Goal: Transaction & Acquisition: Download file/media

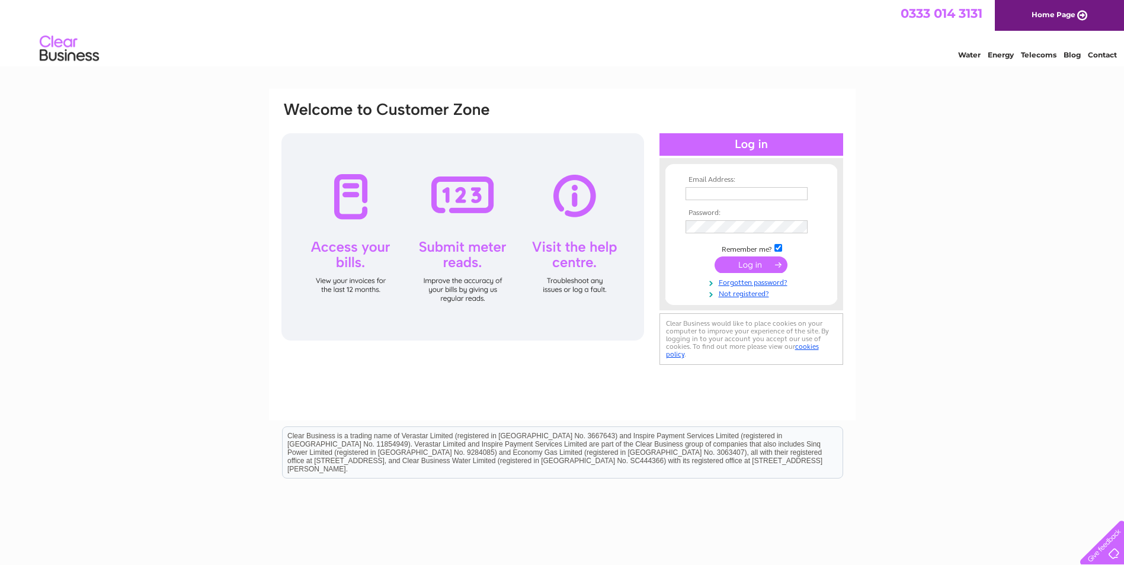
click at [739, 191] on input "text" at bounding box center [747, 193] width 122 height 13
type input "fiona.mckay@streets-ahead.org.uk"
click at [771, 270] on input "submit" at bounding box center [751, 265] width 73 height 17
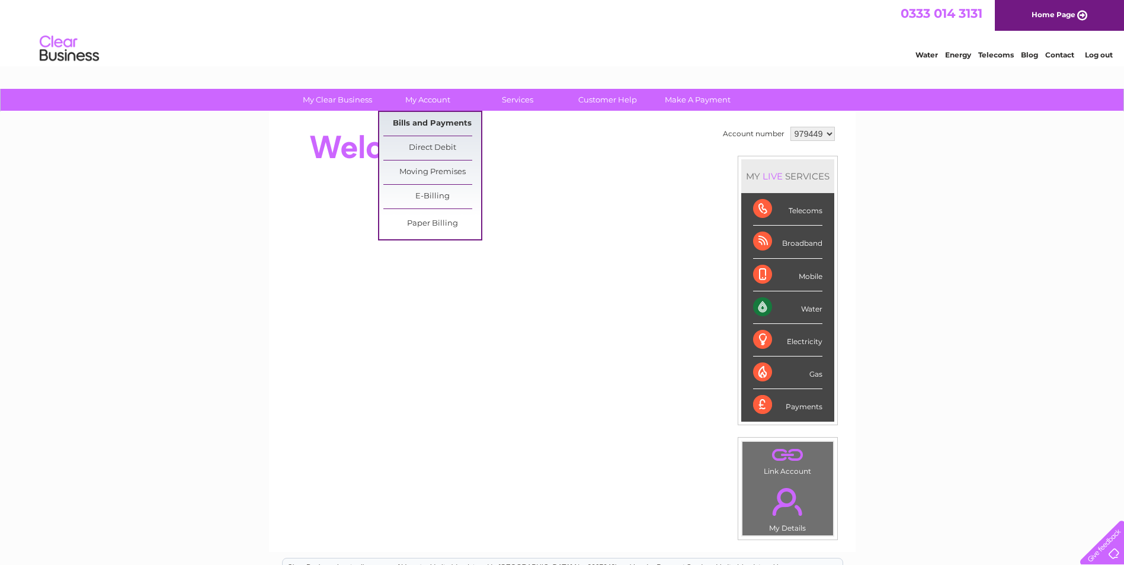
click at [435, 124] on link "Bills and Payments" at bounding box center [432, 124] width 98 height 24
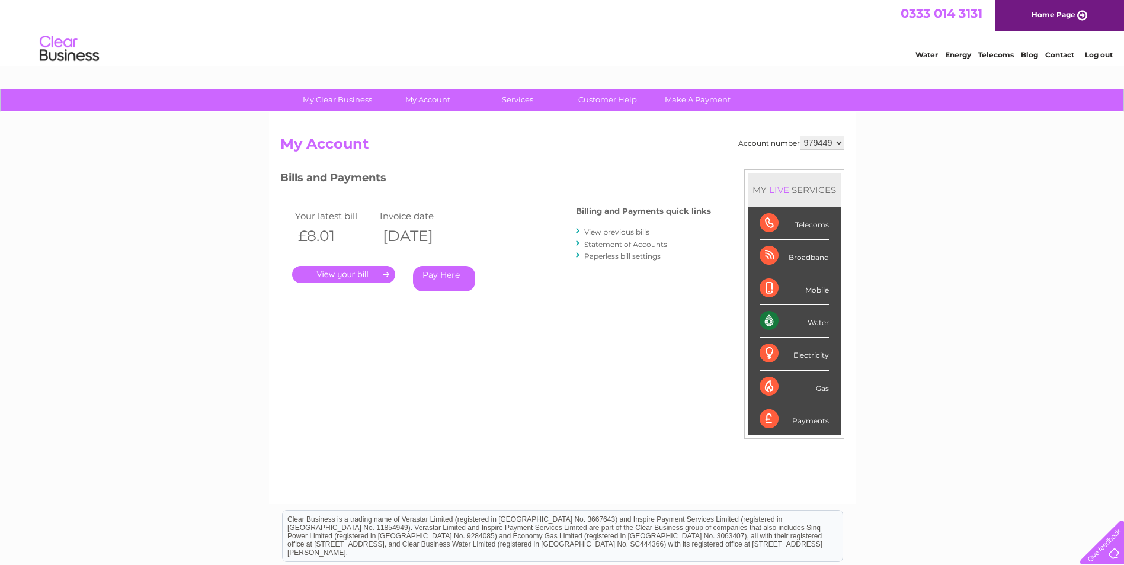
click at [356, 273] on link "." at bounding box center [343, 274] width 103 height 17
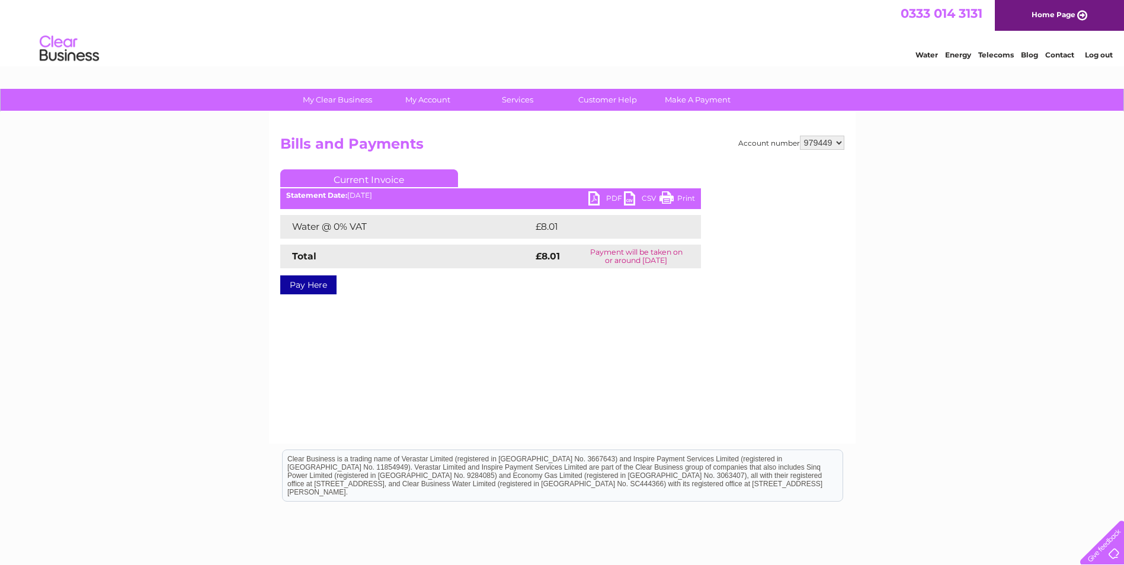
click at [606, 195] on link "PDF" at bounding box center [606, 199] width 36 height 17
